Goal: Information Seeking & Learning: Learn about a topic

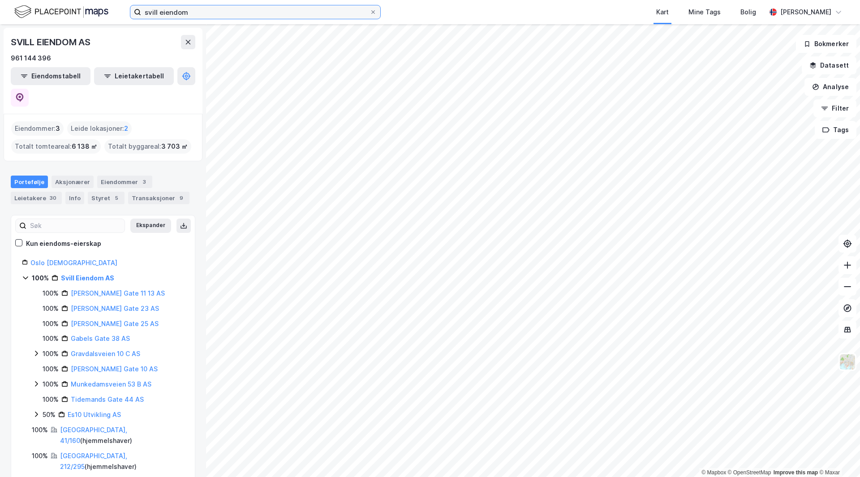
click at [151, 13] on input "svill eiendom" at bounding box center [255, 11] width 228 height 13
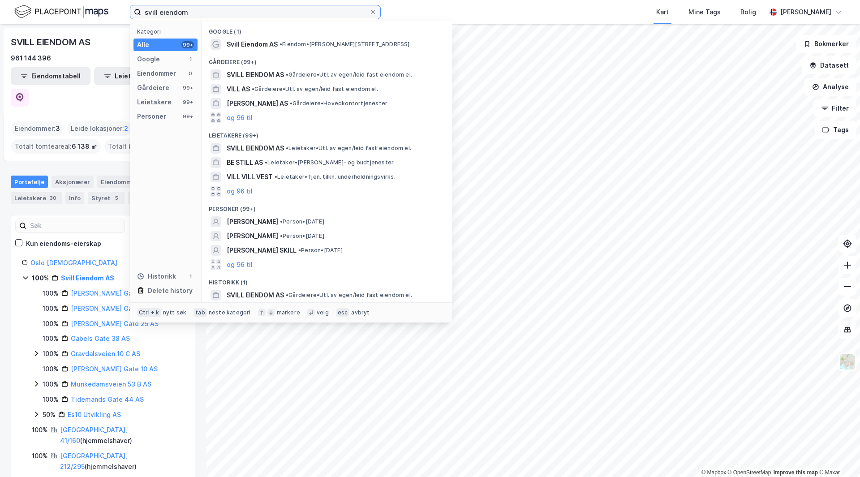
click at [151, 13] on input "svill eiendom" at bounding box center [255, 11] width 228 height 13
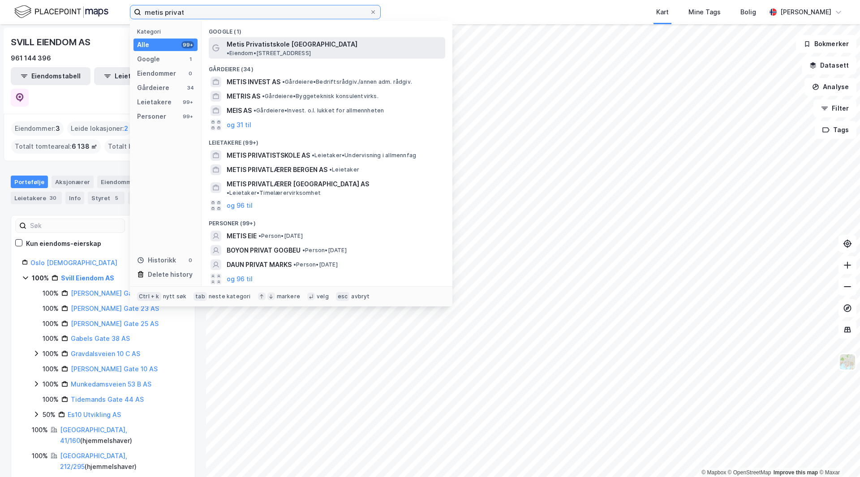
type input "metis privat"
click at [299, 47] on span "Metis Privatistskole [GEOGRAPHIC_DATA]" at bounding box center [292, 44] width 131 height 11
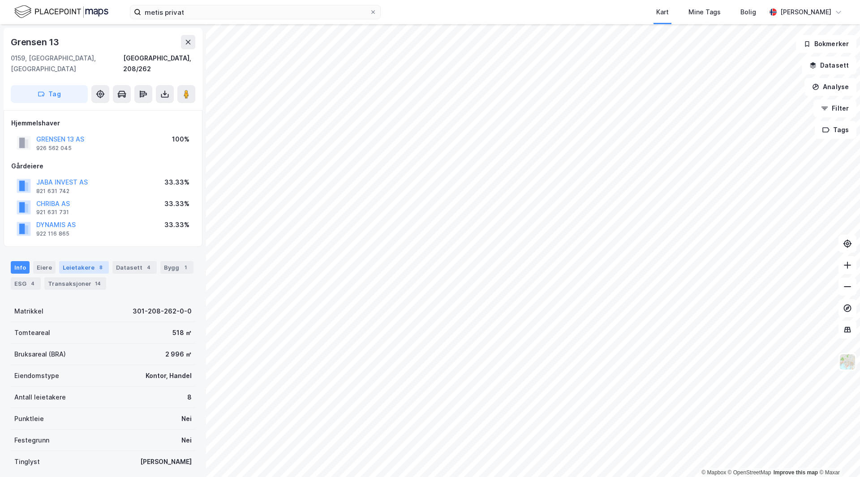
click at [88, 261] on div "Leietakere 8" at bounding box center [84, 267] width 50 height 13
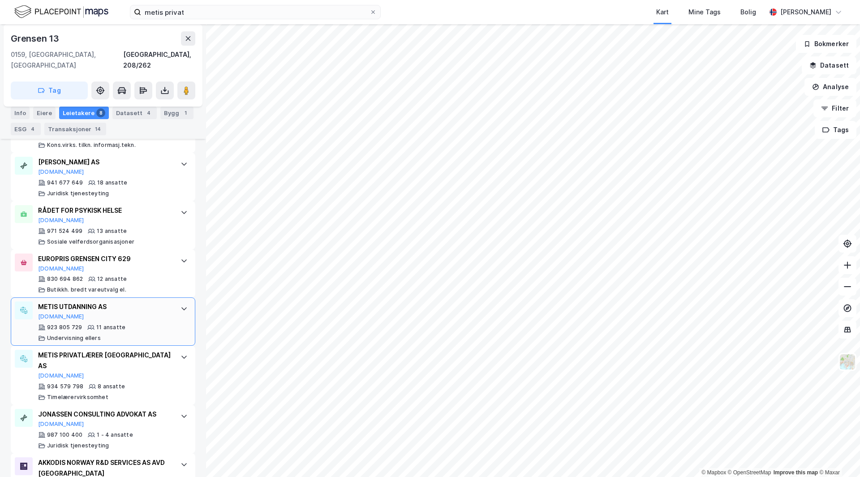
scroll to position [383, 0]
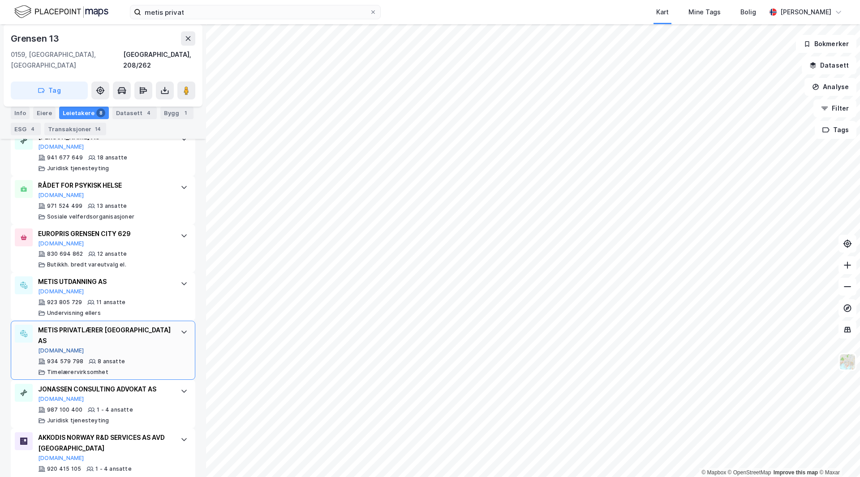
click at [53, 347] on button "[DOMAIN_NAME]" at bounding box center [61, 350] width 46 height 7
